Goal: Information Seeking & Learning: Learn about a topic

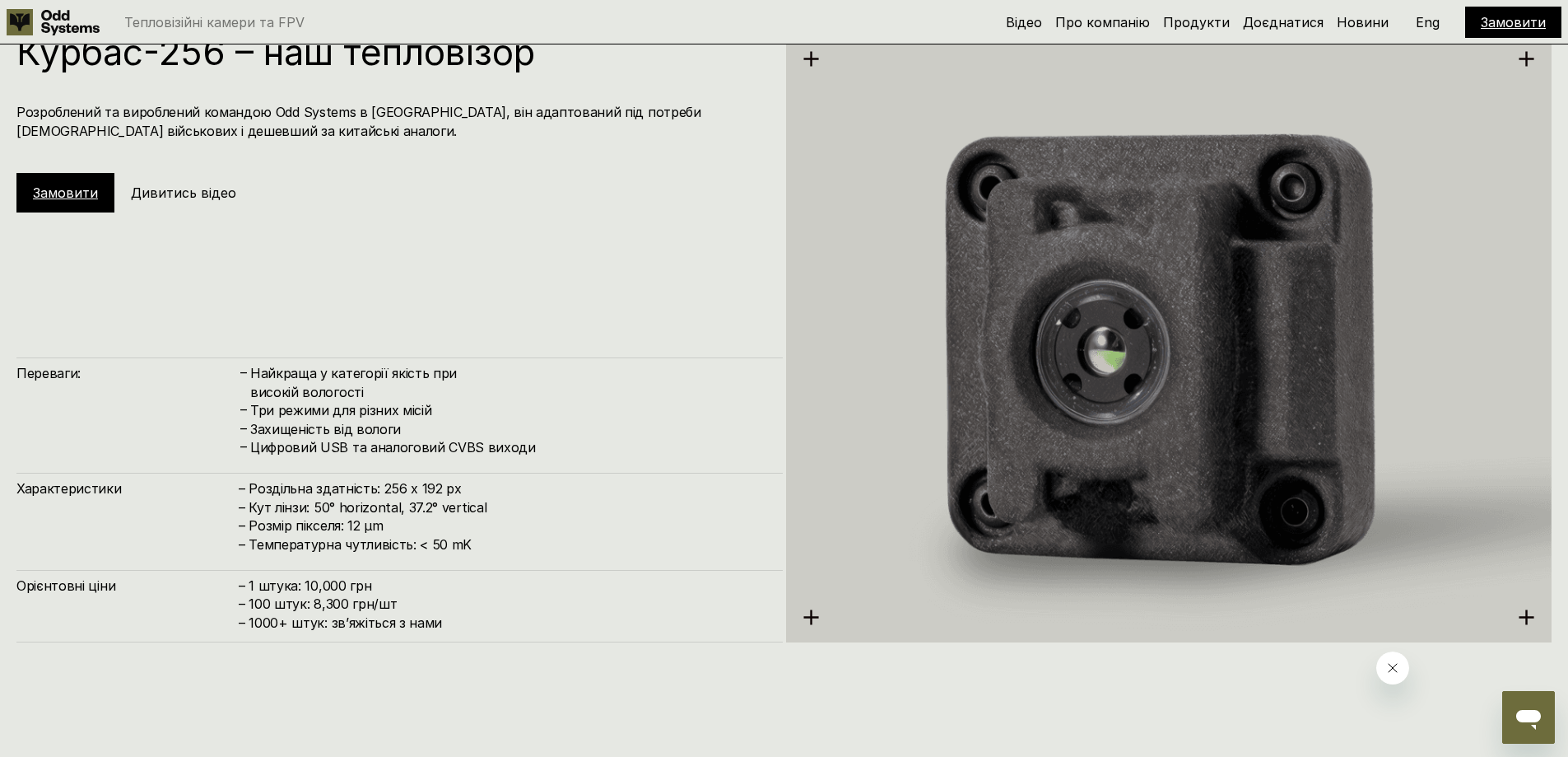
scroll to position [2305, 0]
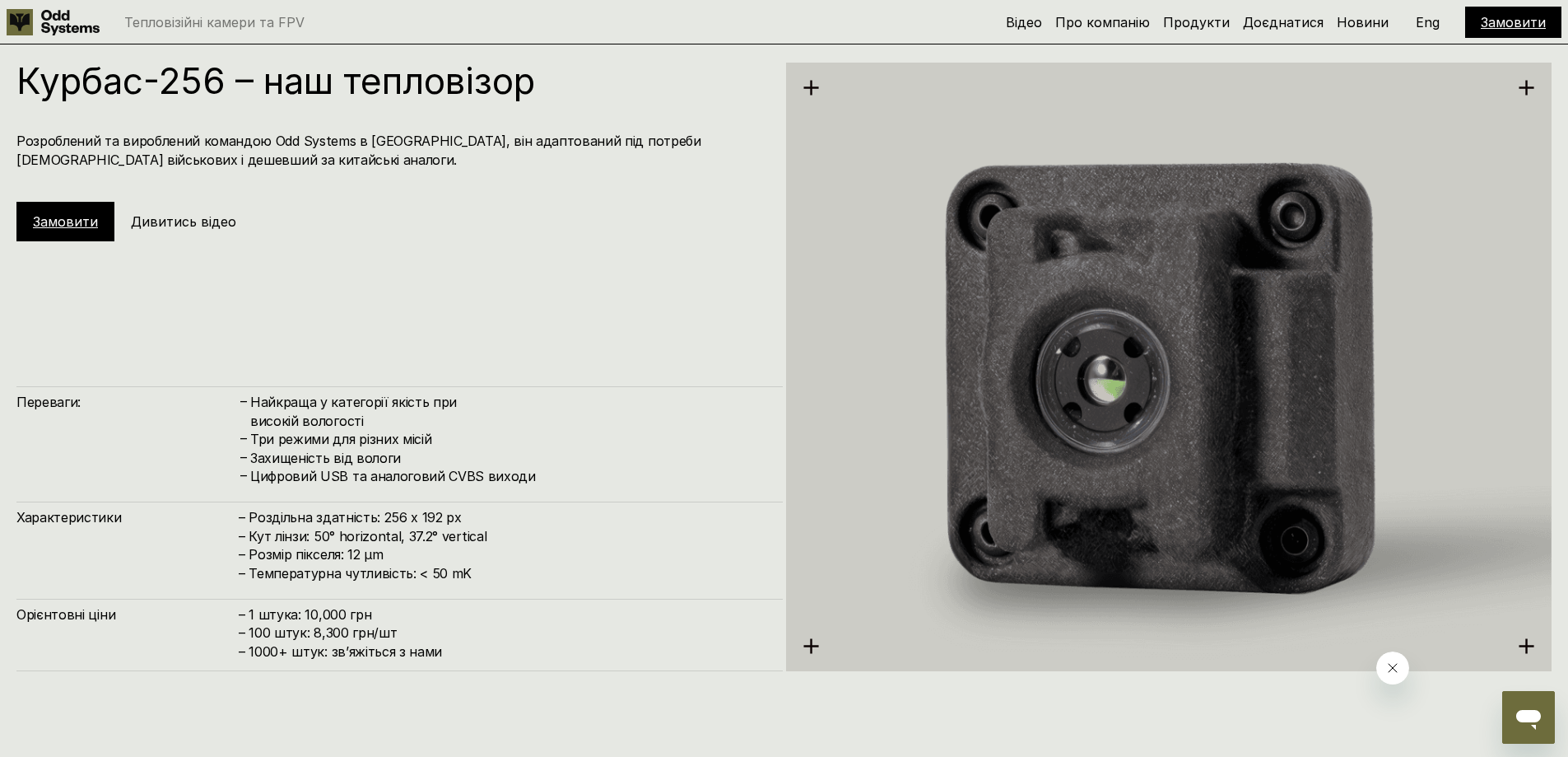
click at [508, 147] on h4 "Розроблений та вироблений командою Odd Systems в [GEOGRAPHIC_DATA], він адаптов…" at bounding box center [391, 150] width 750 height 37
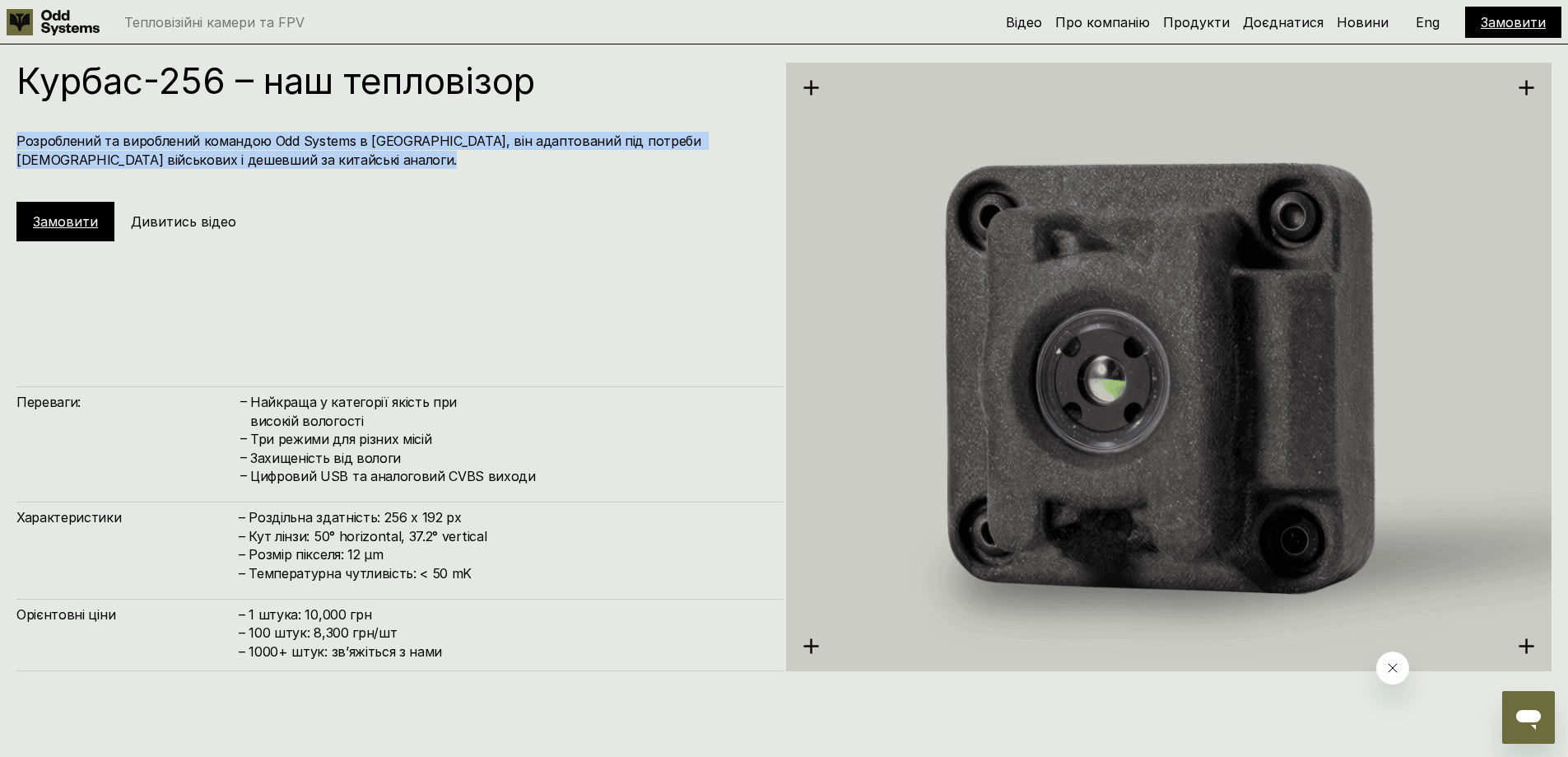
click at [508, 147] on h4 "Розроблений та вироблений командою Odd Systems в [GEOGRAPHIC_DATA], він адаптов…" at bounding box center [391, 150] width 750 height 37
click at [504, 167] on h4 "Розроблений та вироблений командою Odd Systems в [GEOGRAPHIC_DATA], він адаптов…" at bounding box center [391, 150] width 750 height 37
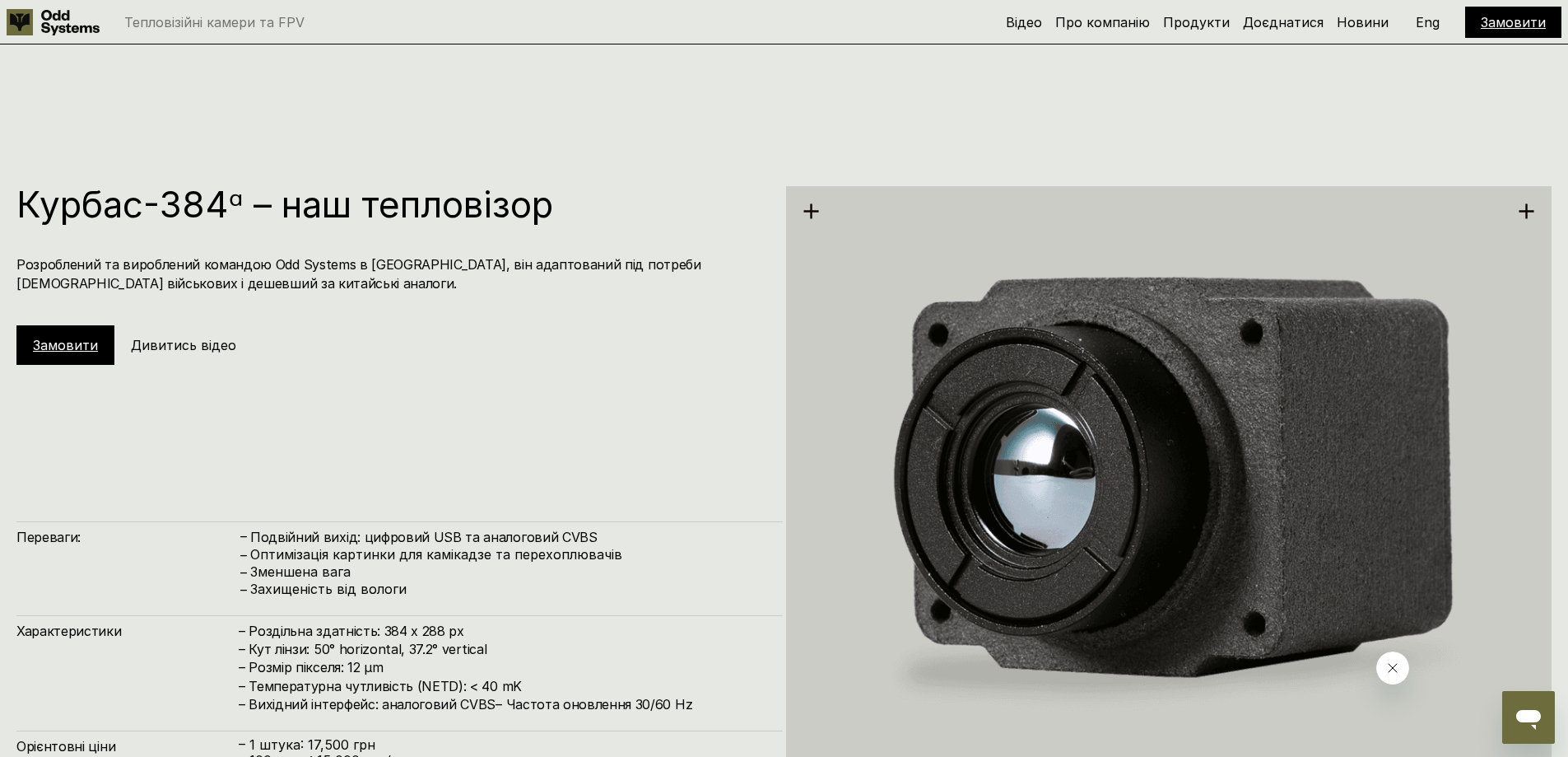
scroll to position [2964, 0]
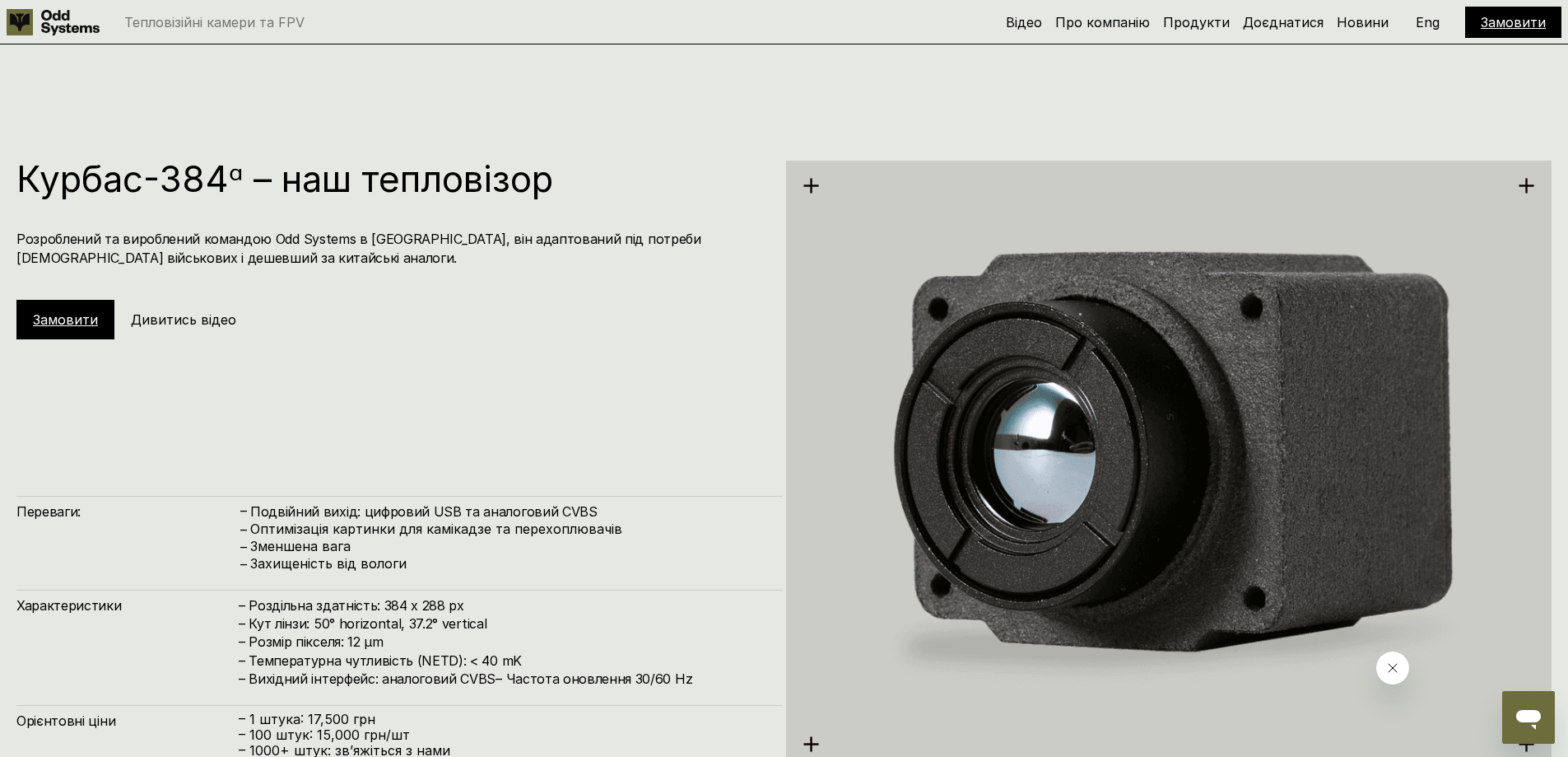
click at [477, 183] on h1 "Курбас-384ᵅ – наш тепловізор" at bounding box center [391, 178] width 750 height 37
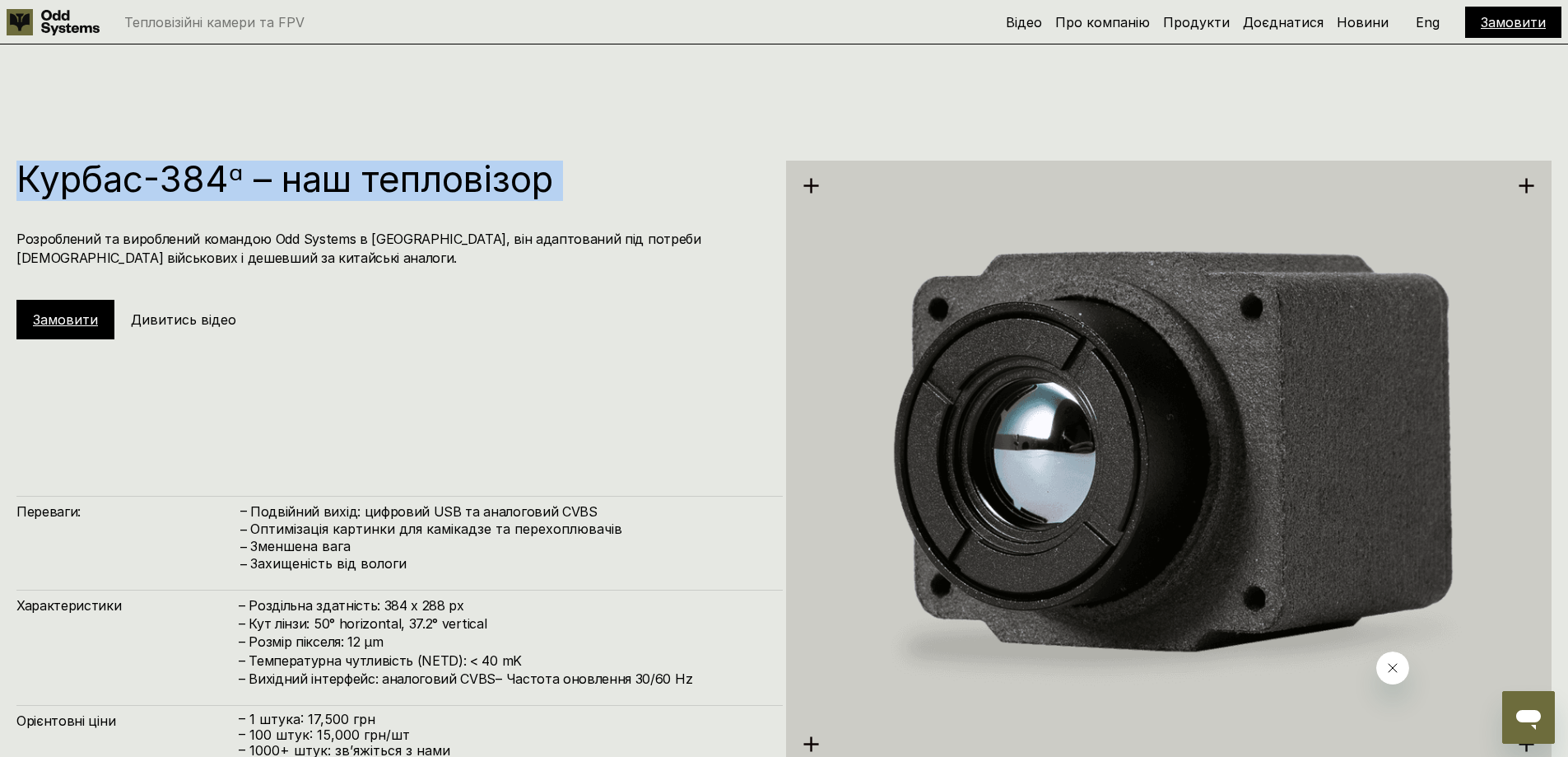
click at [477, 183] on h1 "Курбас-384ᵅ – наш тепловізор" at bounding box center [391, 178] width 750 height 37
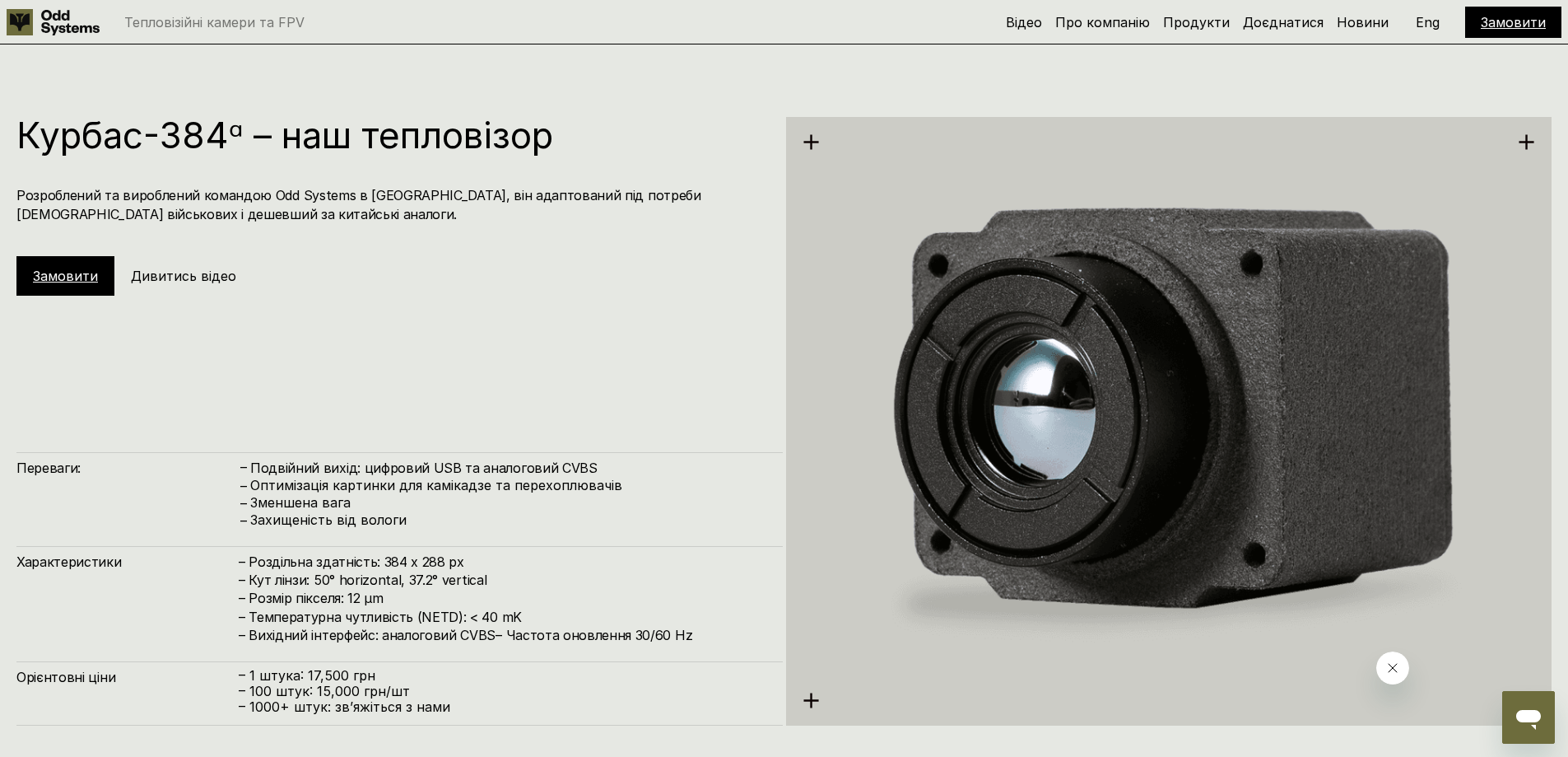
scroll to position [3046, 0]
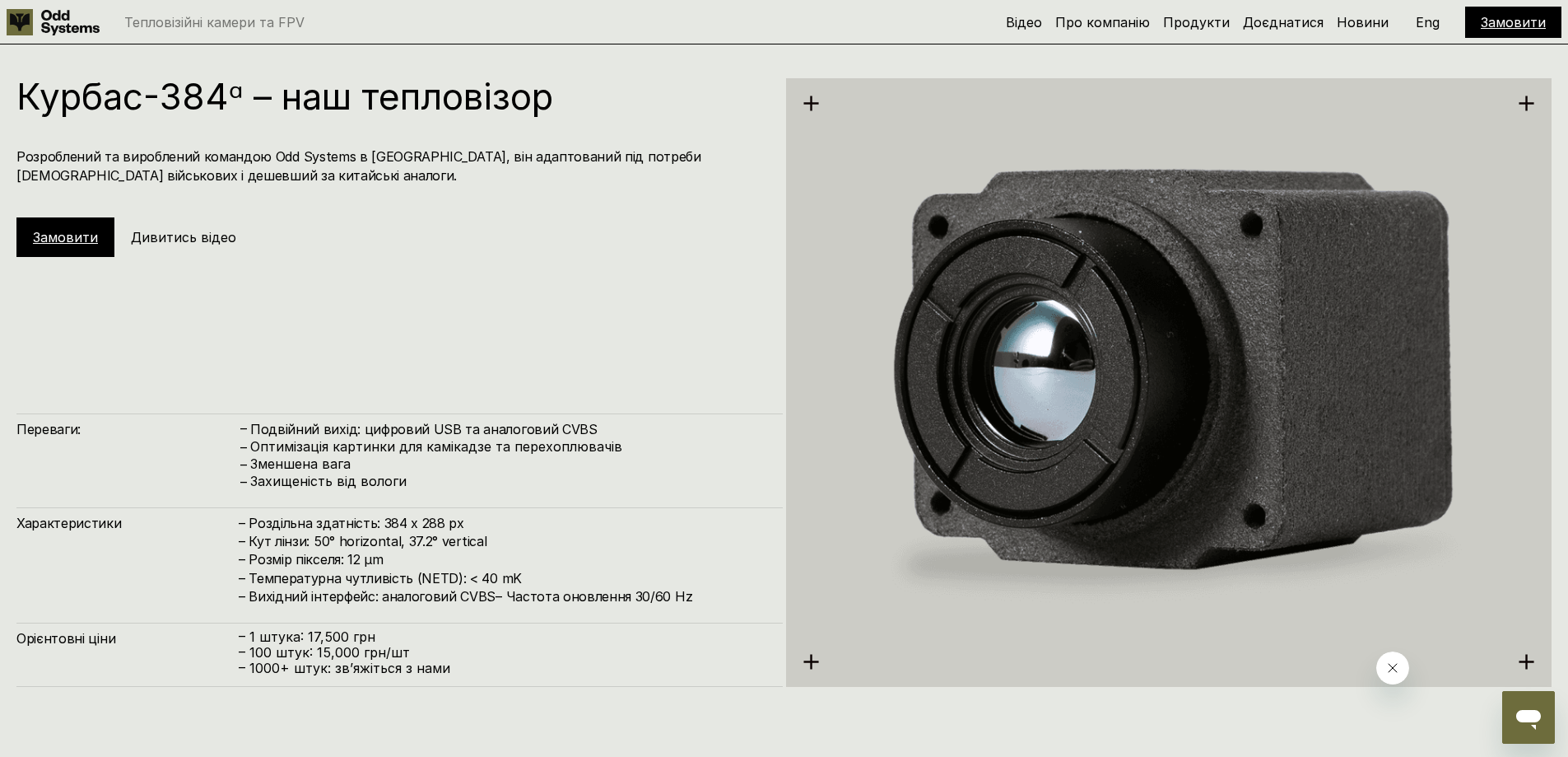
click at [477, 161] on h4 "Розроблений та вироблений командою Odd Systems в [GEOGRAPHIC_DATA], він адаптов…" at bounding box center [391, 165] width 750 height 37
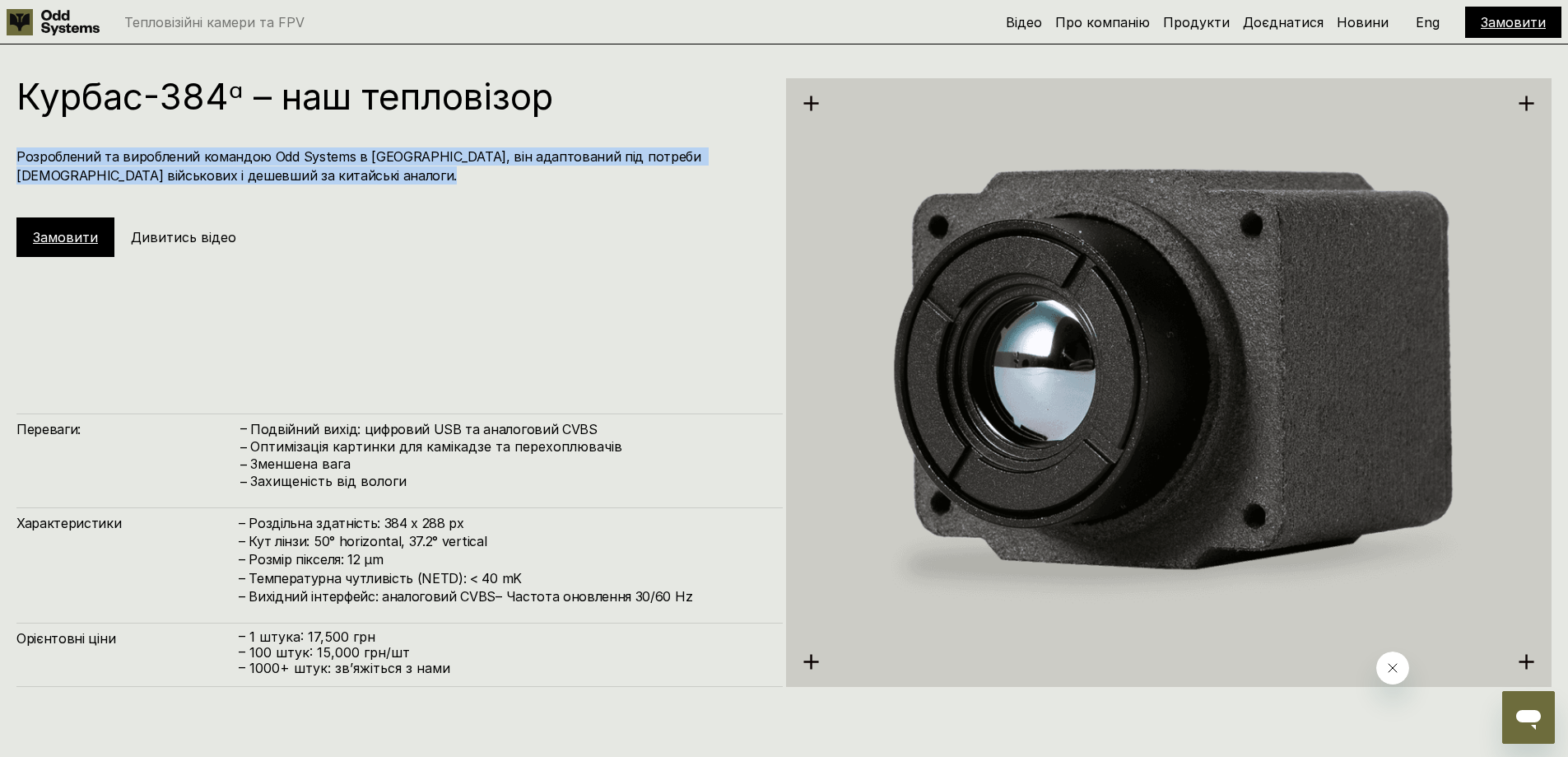
click at [477, 161] on h4 "Розроблений та вироблений командою Odd Systems в [GEOGRAPHIC_DATA], він адаптов…" at bounding box center [391, 165] width 750 height 37
click at [471, 153] on h4 "Розроблений та вироблений командою Odd Systems в [GEOGRAPHIC_DATA], він адаптов…" at bounding box center [391, 165] width 750 height 37
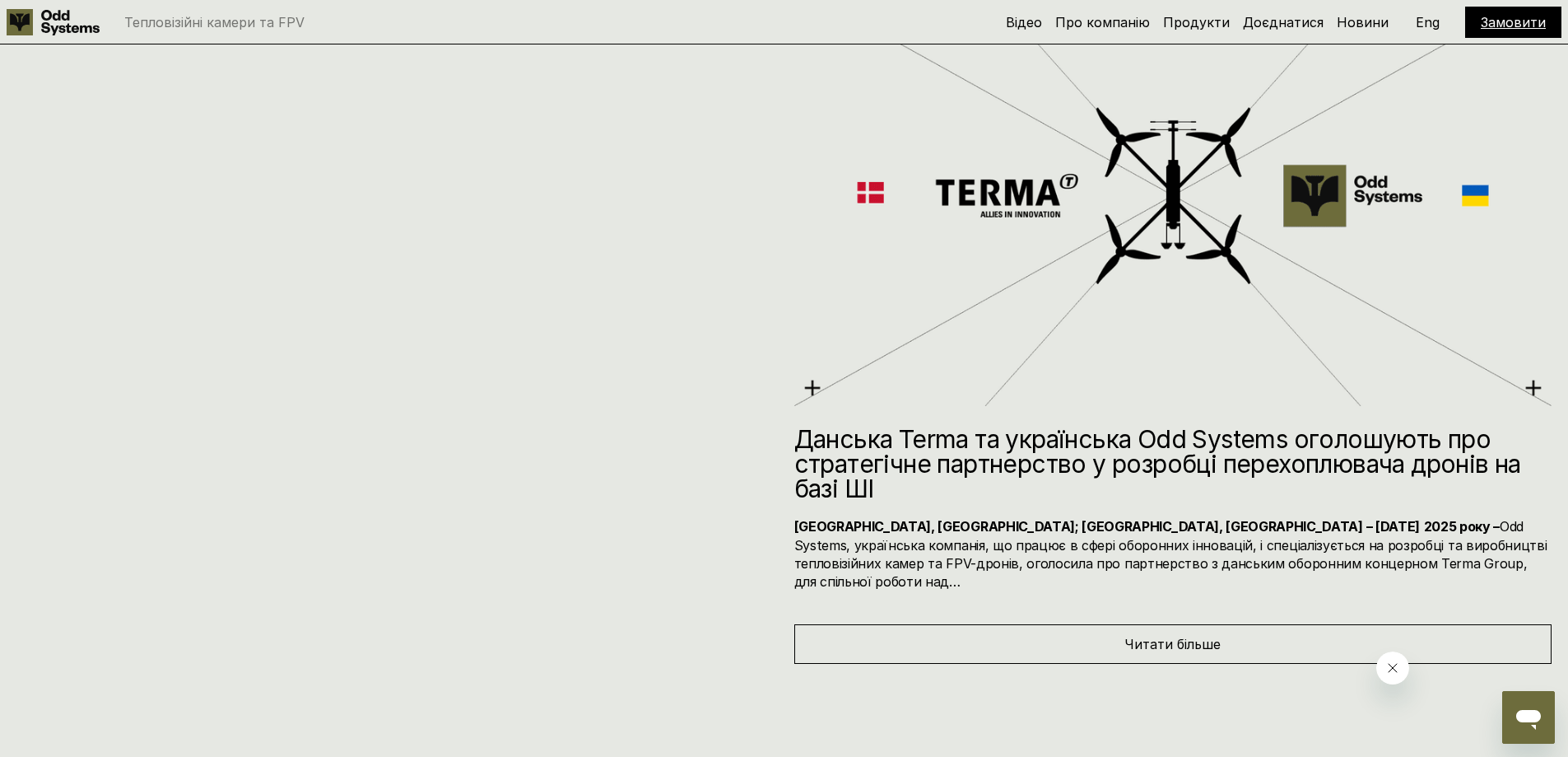
scroll to position [8726, 0]
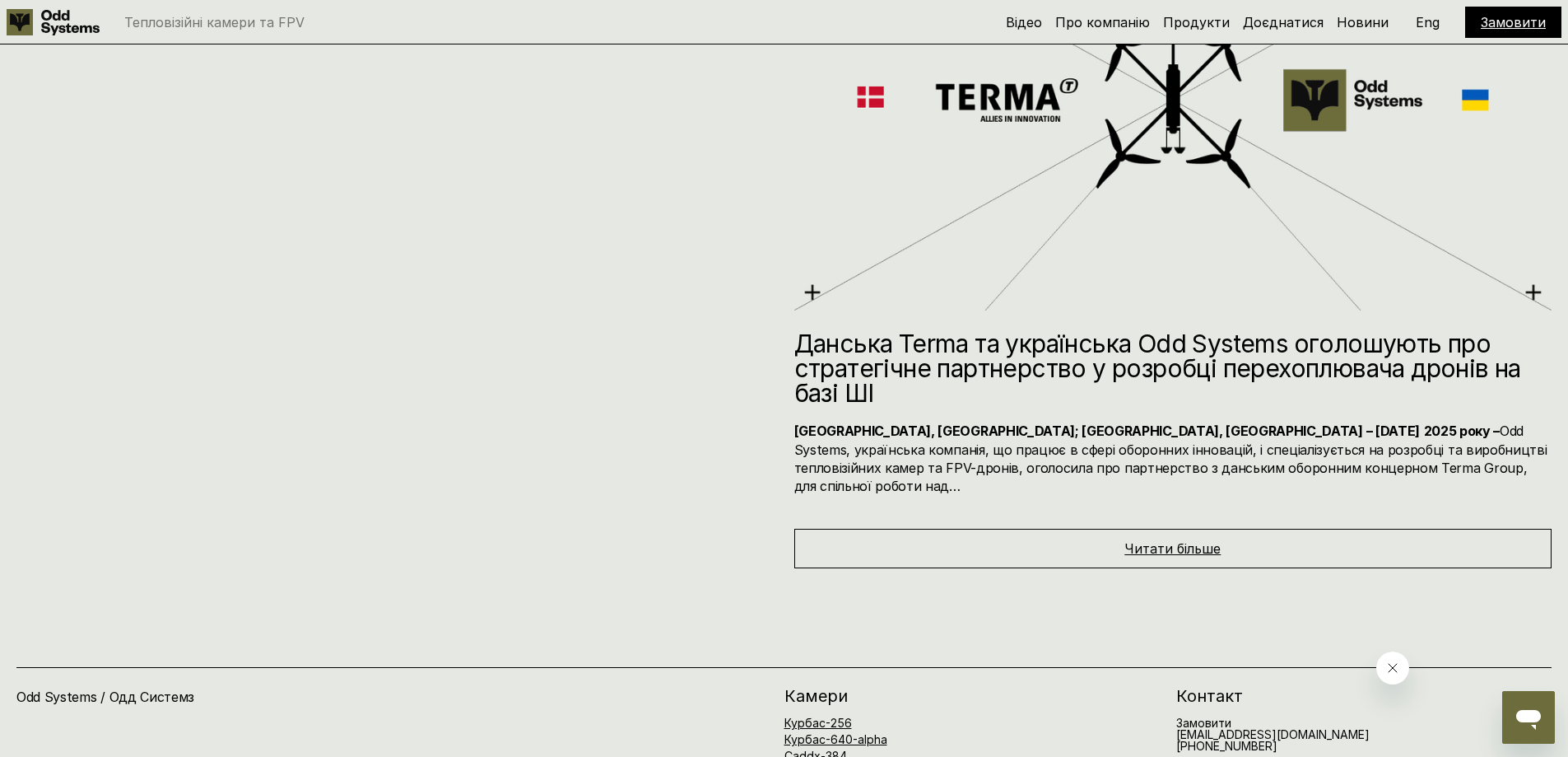
click at [1170, 540] on span "Читати більше" at bounding box center [1172, 548] width 96 height 17
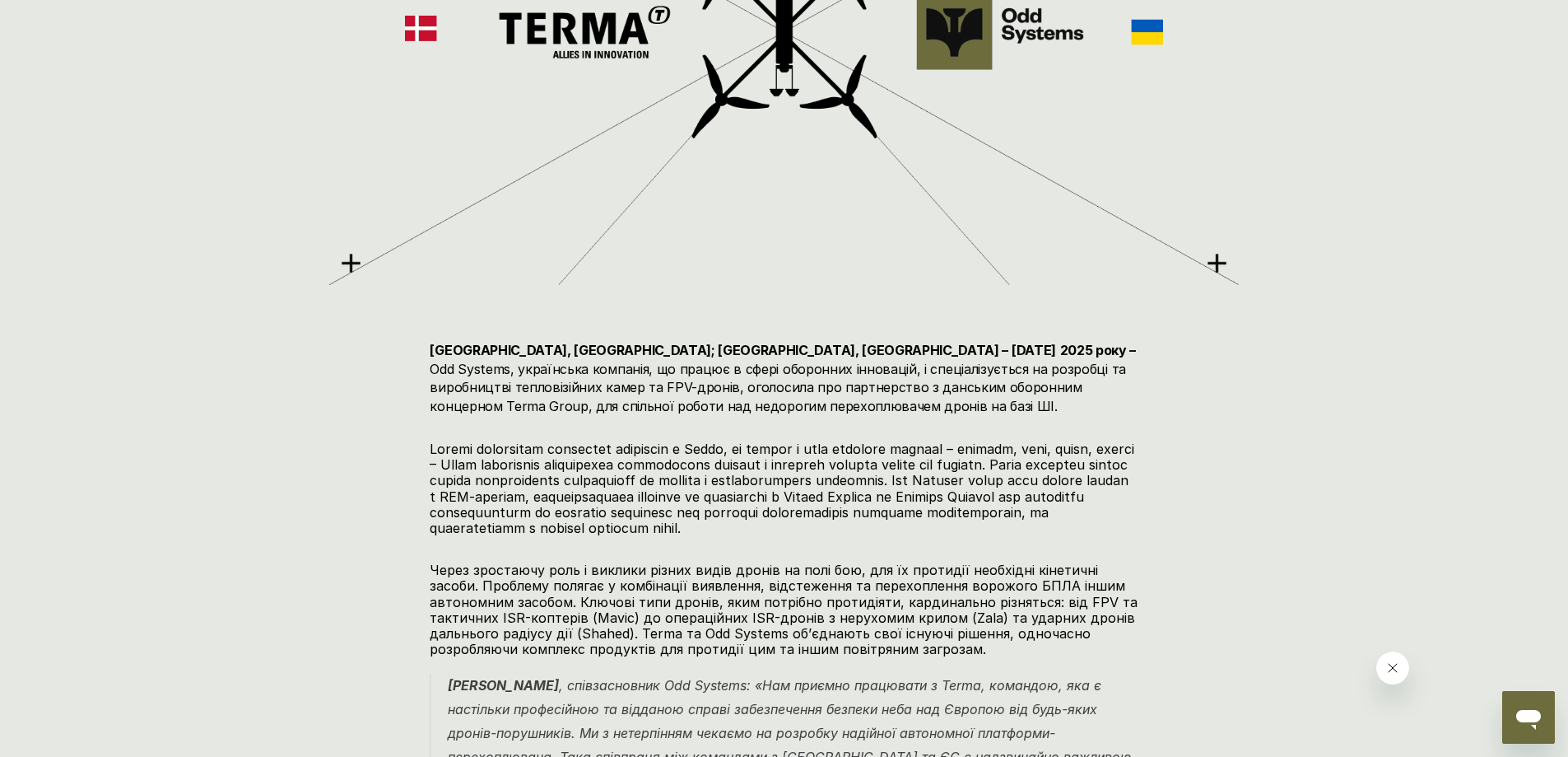
scroll to position [659, 0]
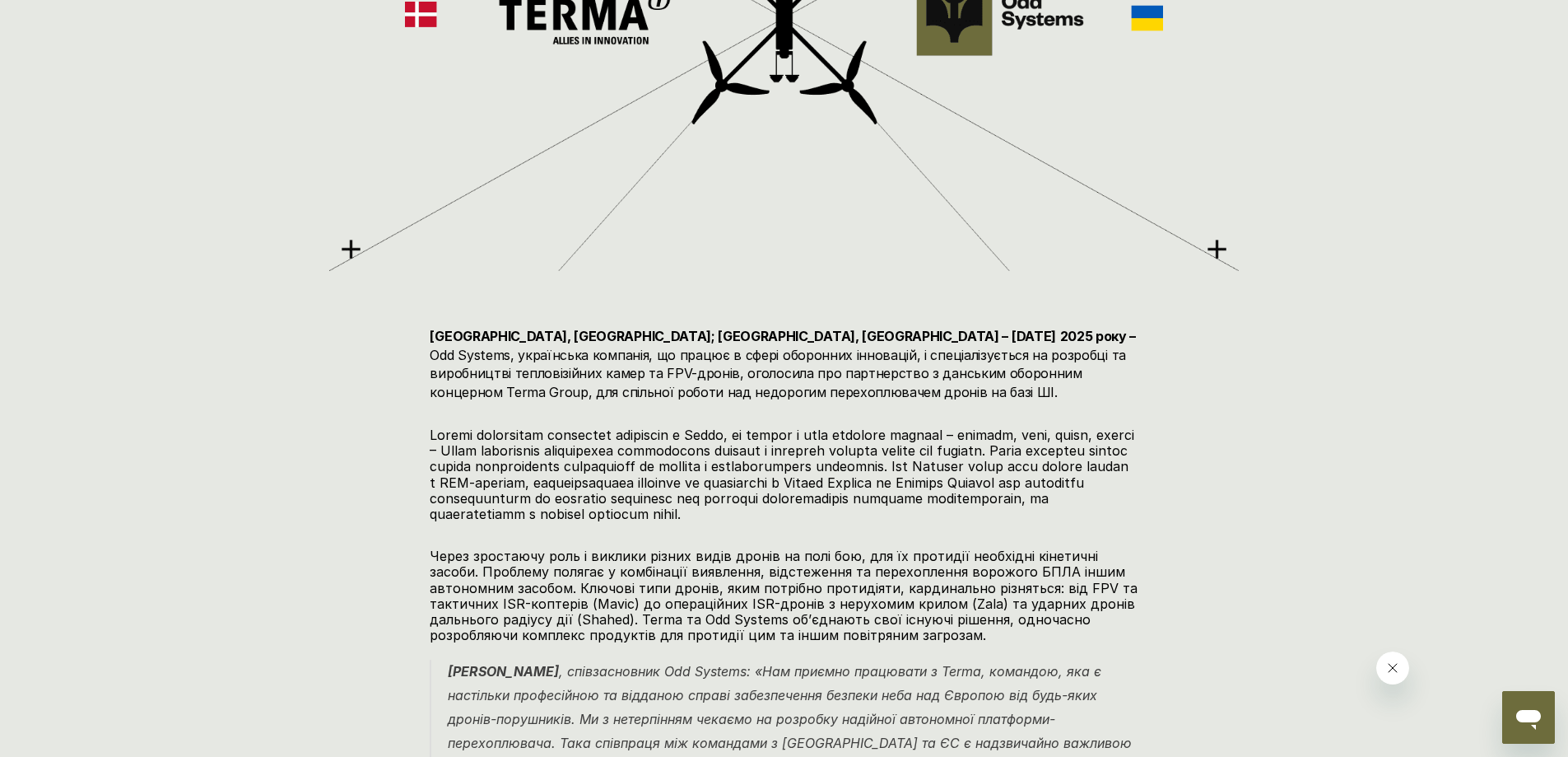
click at [824, 355] on h4 "[GEOGRAPHIC_DATA], [GEOGRAPHIC_DATA]; [GEOGRAPHIC_DATA], [GEOGRAPHIC_DATA] – [D…" at bounding box center [784, 364] width 708 height 74
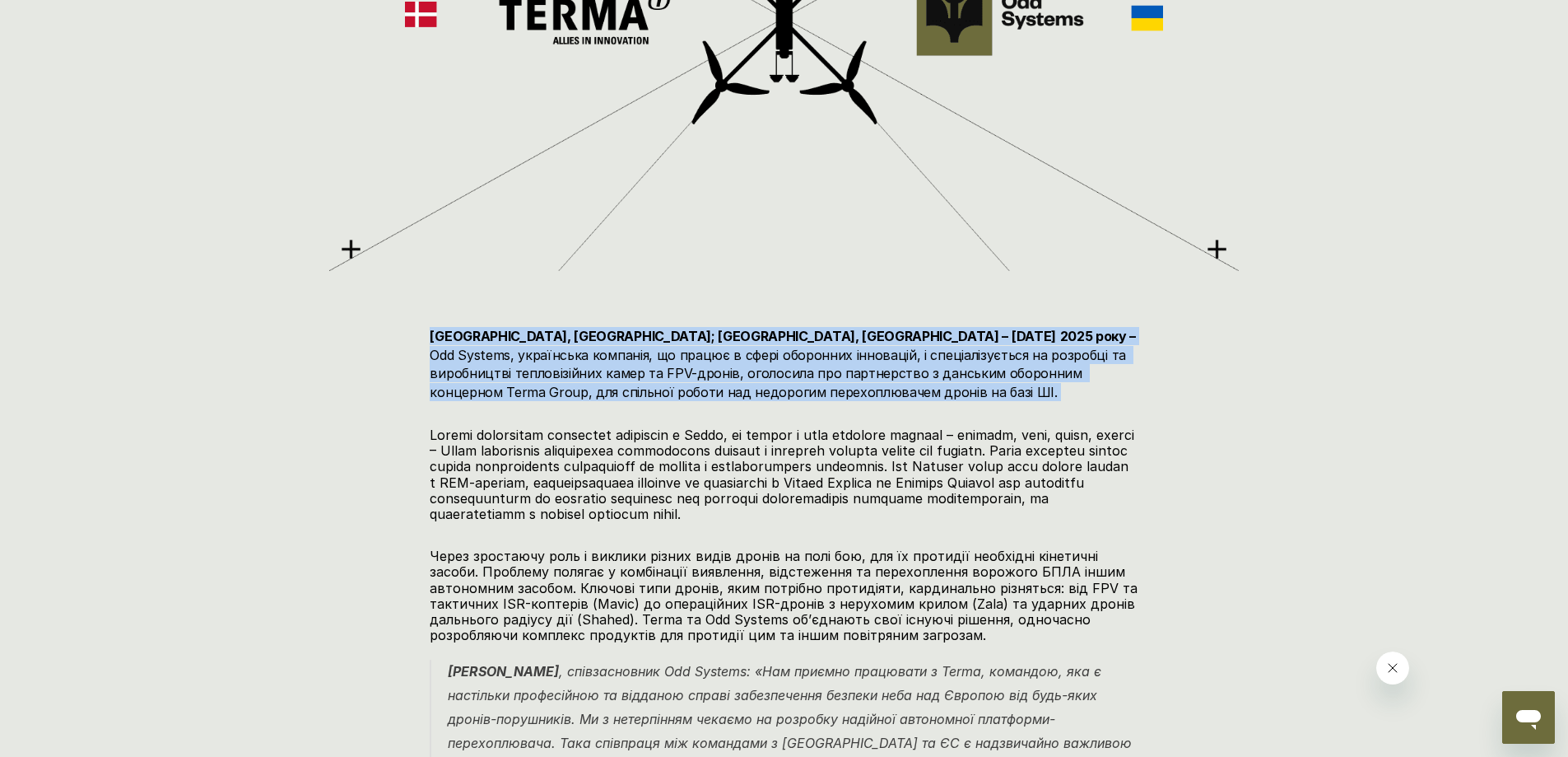
click at [824, 355] on h4 "[GEOGRAPHIC_DATA], [GEOGRAPHIC_DATA]; [GEOGRAPHIC_DATA], [GEOGRAPHIC_DATA] – [D…" at bounding box center [784, 364] width 708 height 74
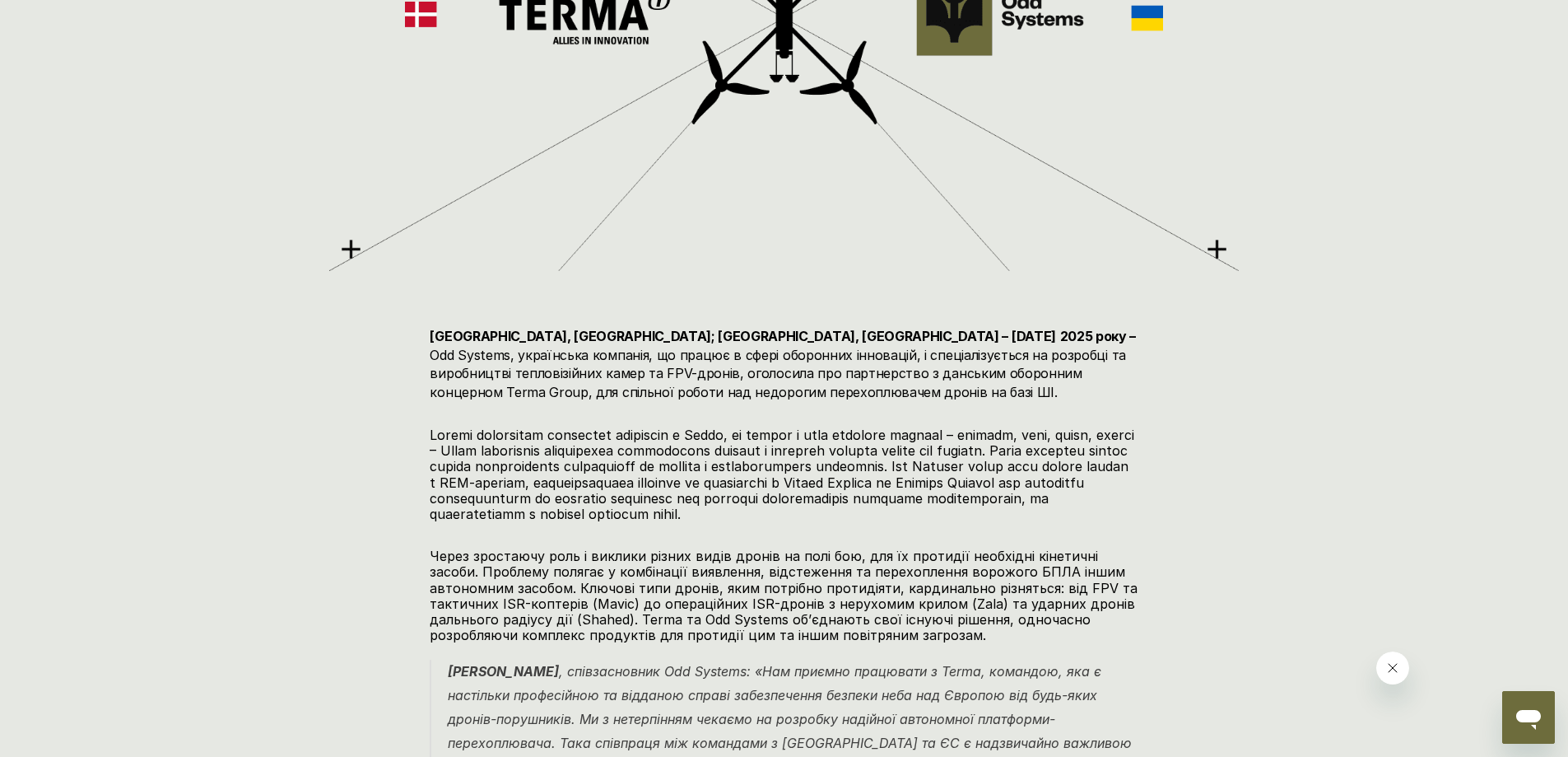
click at [788, 369] on h4 "[GEOGRAPHIC_DATA], [GEOGRAPHIC_DATA]; [GEOGRAPHIC_DATA], [GEOGRAPHIC_DATA] – [D…" at bounding box center [784, 364] width 708 height 74
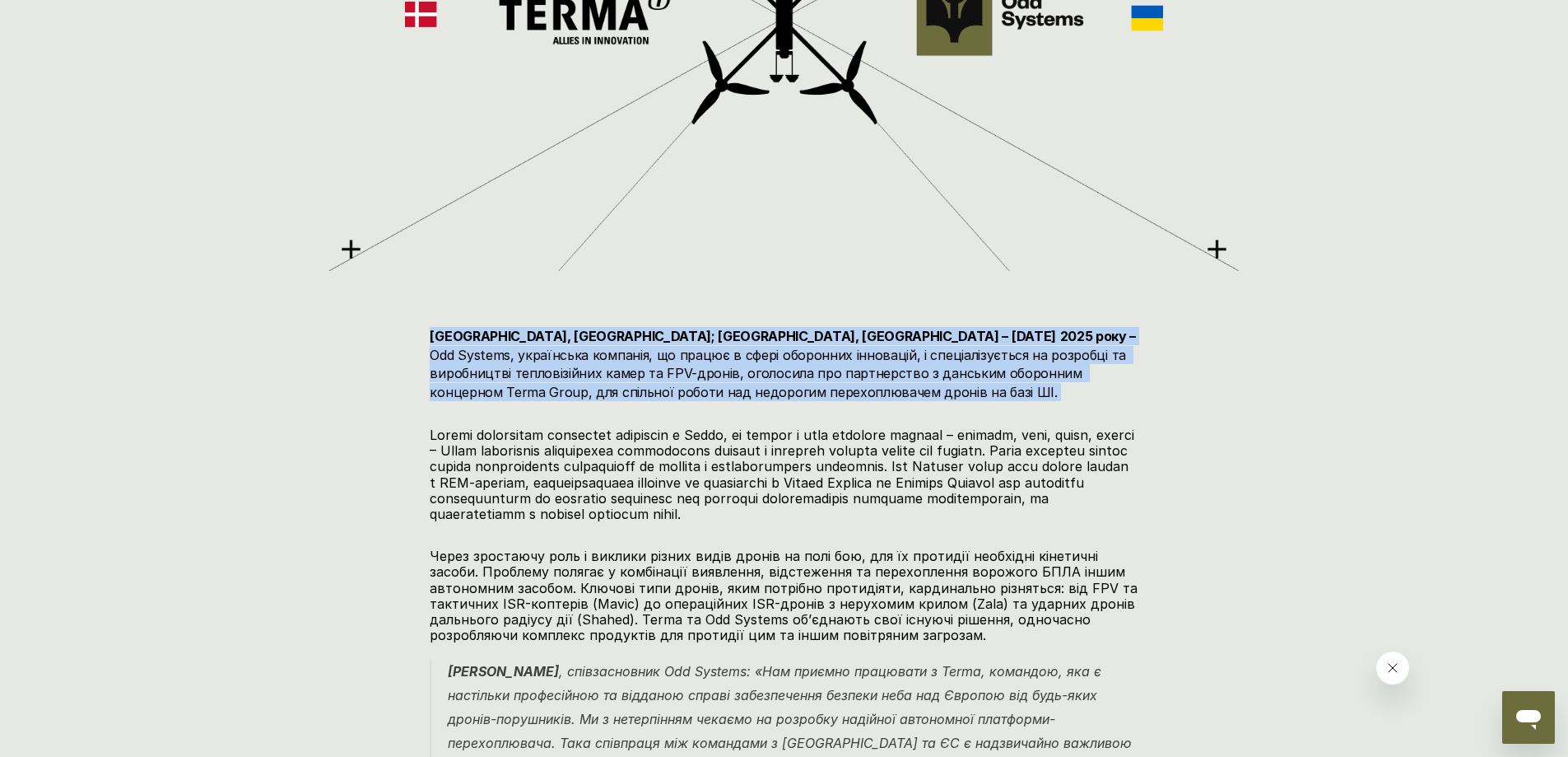
click at [788, 369] on h4 "[GEOGRAPHIC_DATA], [GEOGRAPHIC_DATA]; [GEOGRAPHIC_DATA], [GEOGRAPHIC_DATA] – [D…" at bounding box center [784, 364] width 708 height 74
click at [788, 378] on h4 "[GEOGRAPHIC_DATA], [GEOGRAPHIC_DATA]; [GEOGRAPHIC_DATA], [GEOGRAPHIC_DATA] – [D…" at bounding box center [784, 364] width 708 height 74
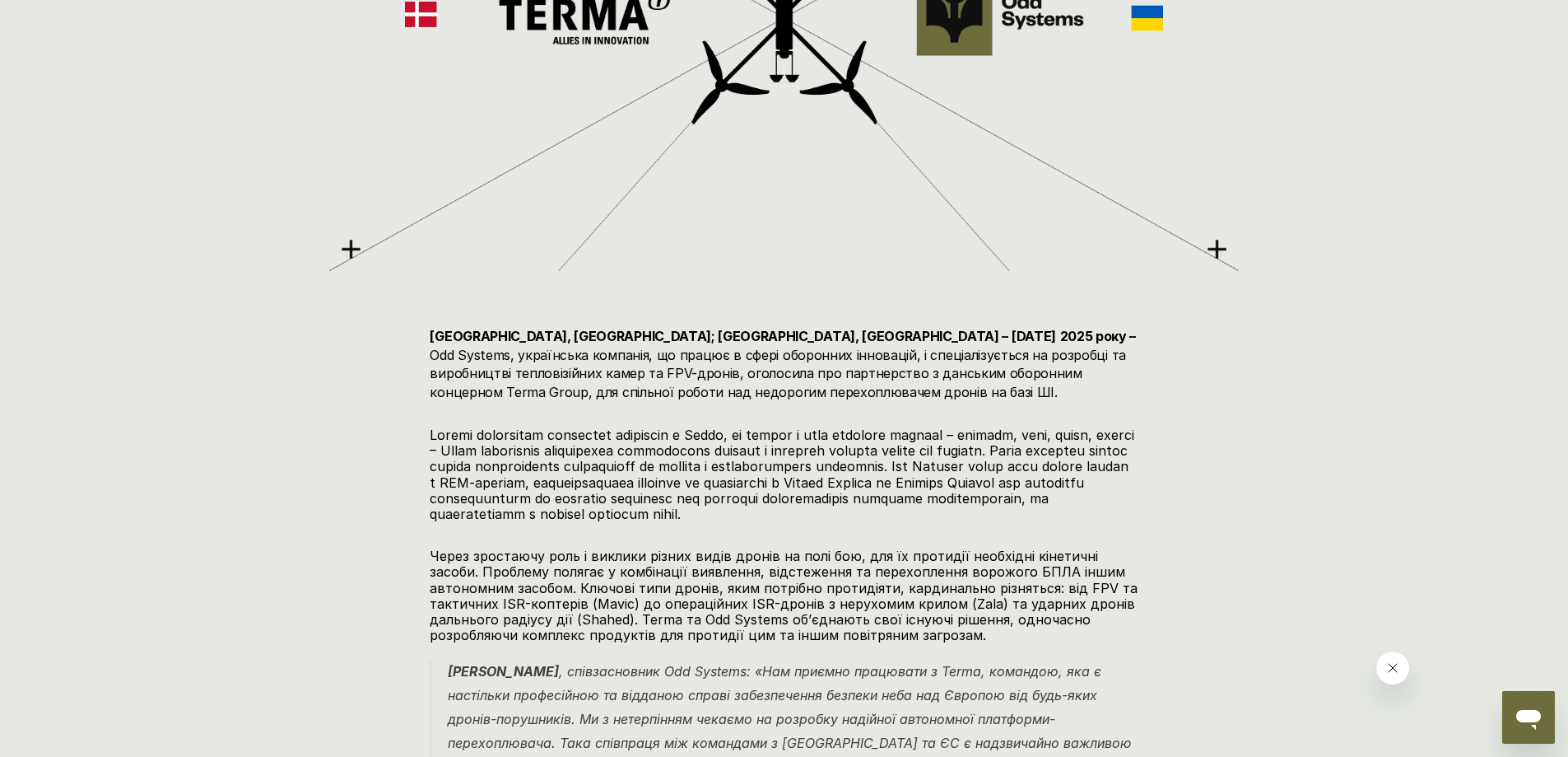
click at [788, 378] on h4 "[GEOGRAPHIC_DATA], [GEOGRAPHIC_DATA]; [GEOGRAPHIC_DATA], [GEOGRAPHIC_DATA] – [D…" at bounding box center [784, 364] width 708 height 74
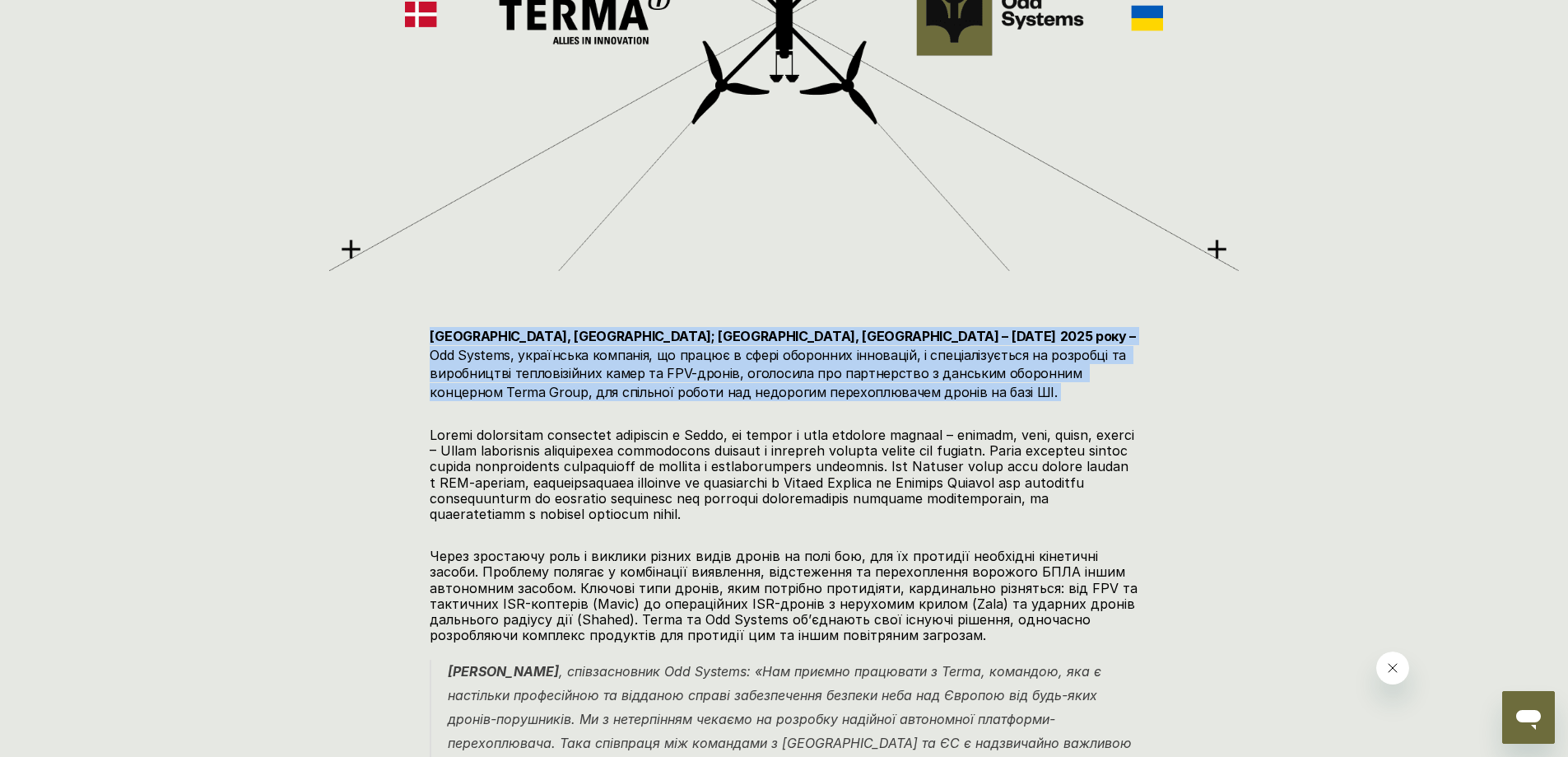
click at [788, 378] on h4 "[GEOGRAPHIC_DATA], [GEOGRAPHIC_DATA]; [GEOGRAPHIC_DATA], [GEOGRAPHIC_DATA] – [D…" at bounding box center [784, 364] width 708 height 74
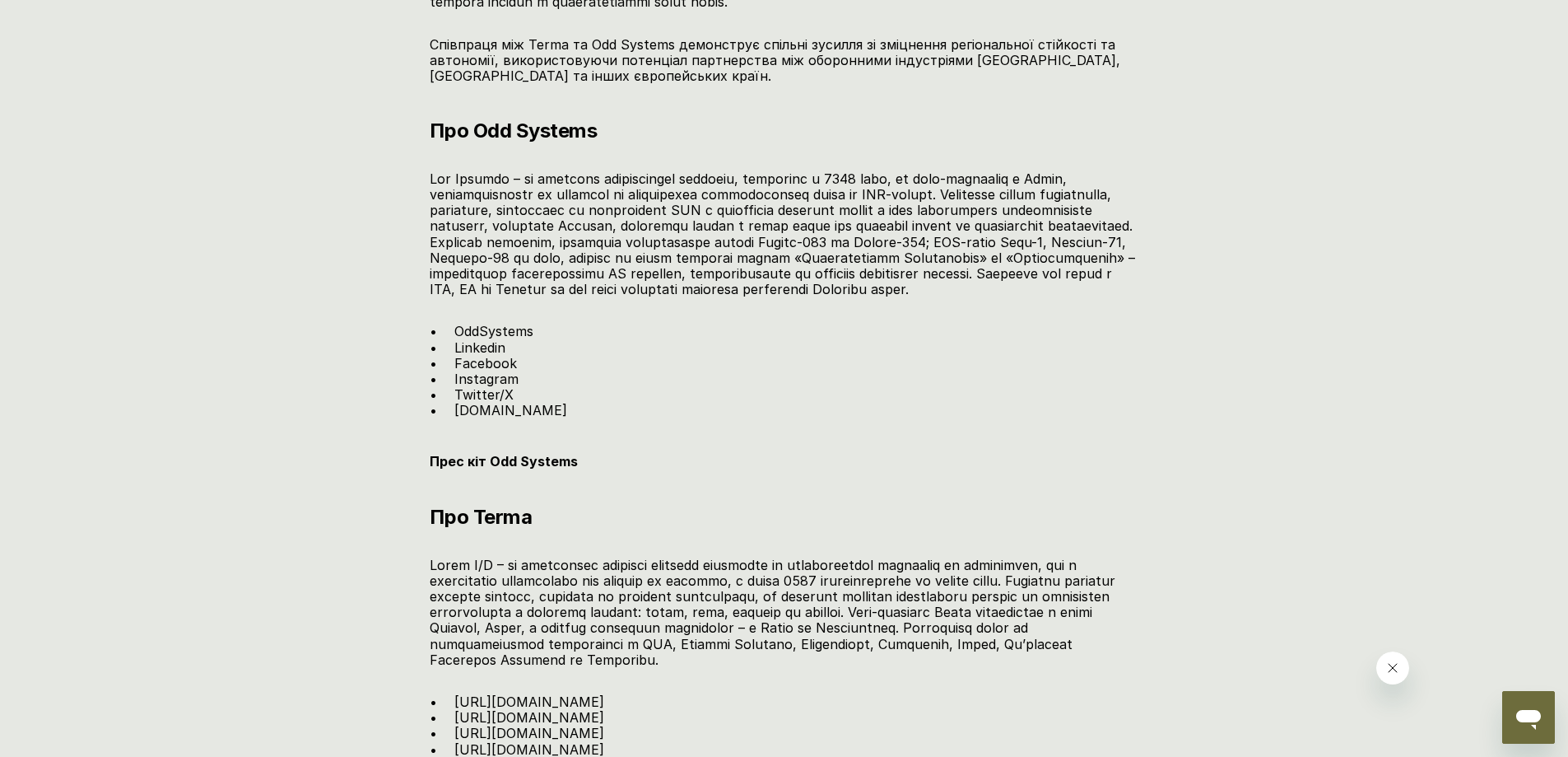
scroll to position [2305, 0]
